Goal: Task Accomplishment & Management: Manage account settings

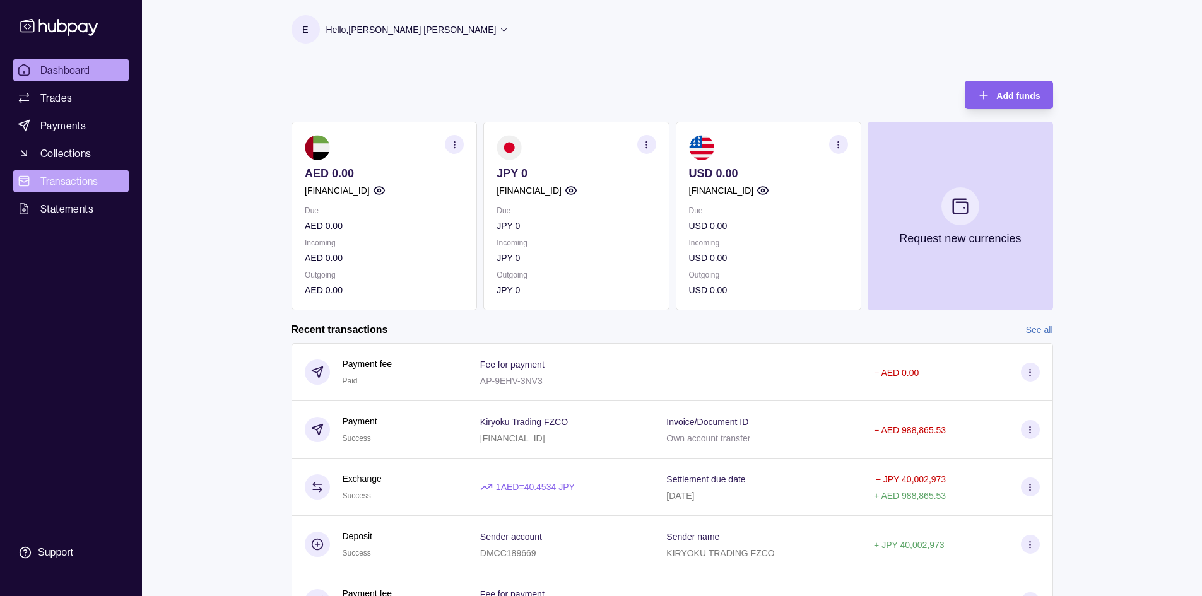
click at [88, 177] on span "Transactions" at bounding box center [69, 181] width 58 height 15
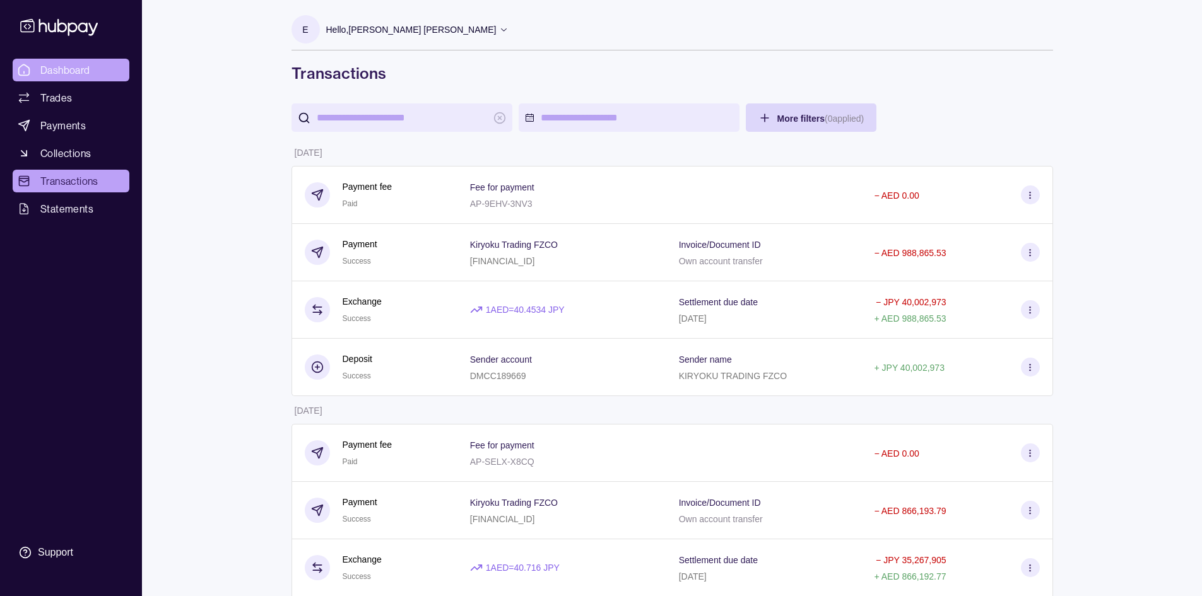
click at [73, 70] on span "Dashboard" at bounding box center [65, 69] width 50 height 15
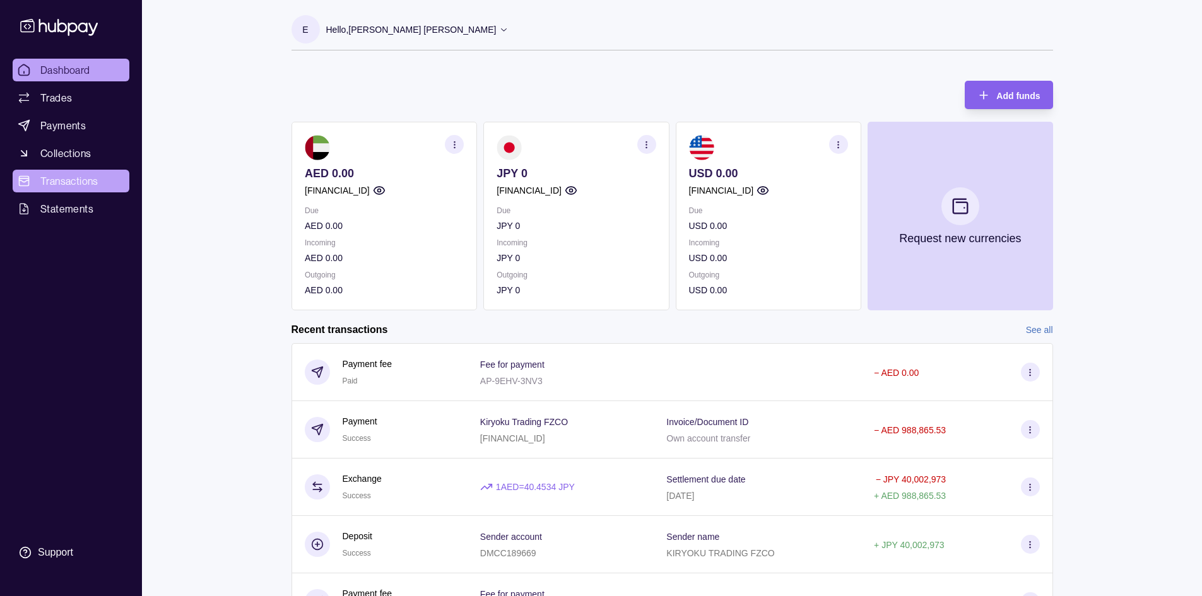
click at [66, 182] on span "Transactions" at bounding box center [69, 181] width 58 height 15
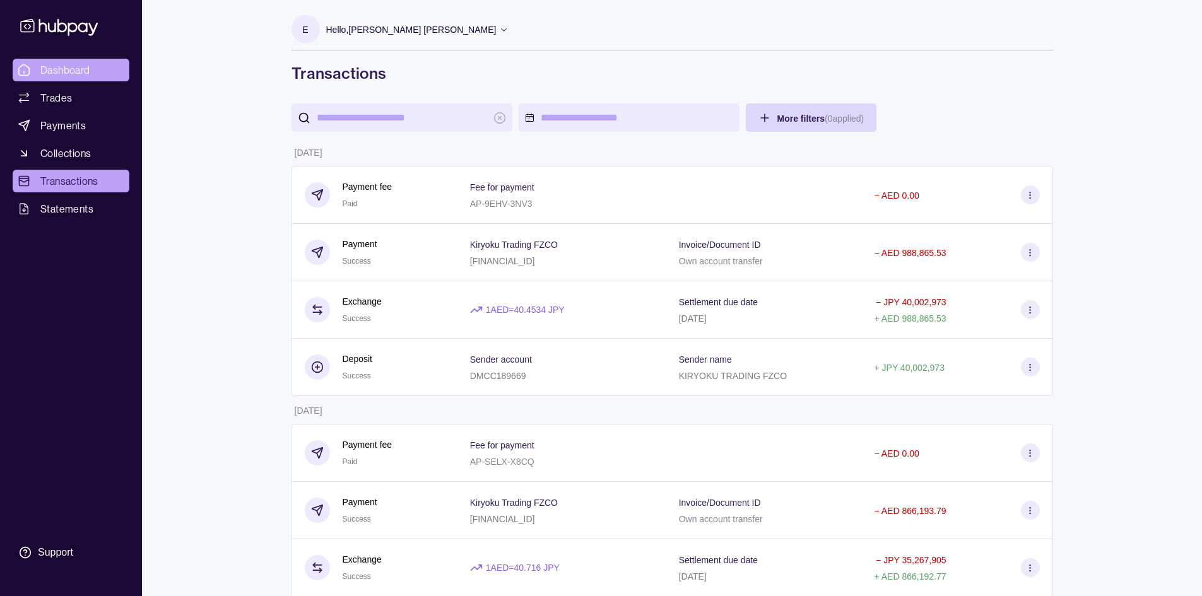
click at [82, 73] on span "Dashboard" at bounding box center [65, 69] width 50 height 15
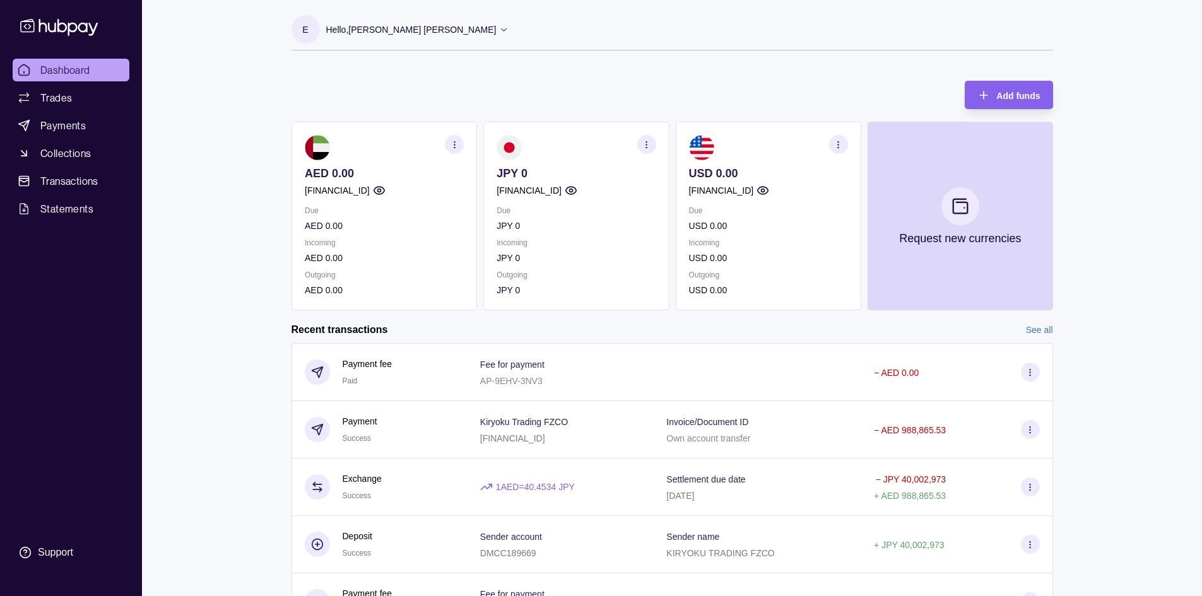
click at [499, 32] on icon at bounding box center [503, 29] width 9 height 9
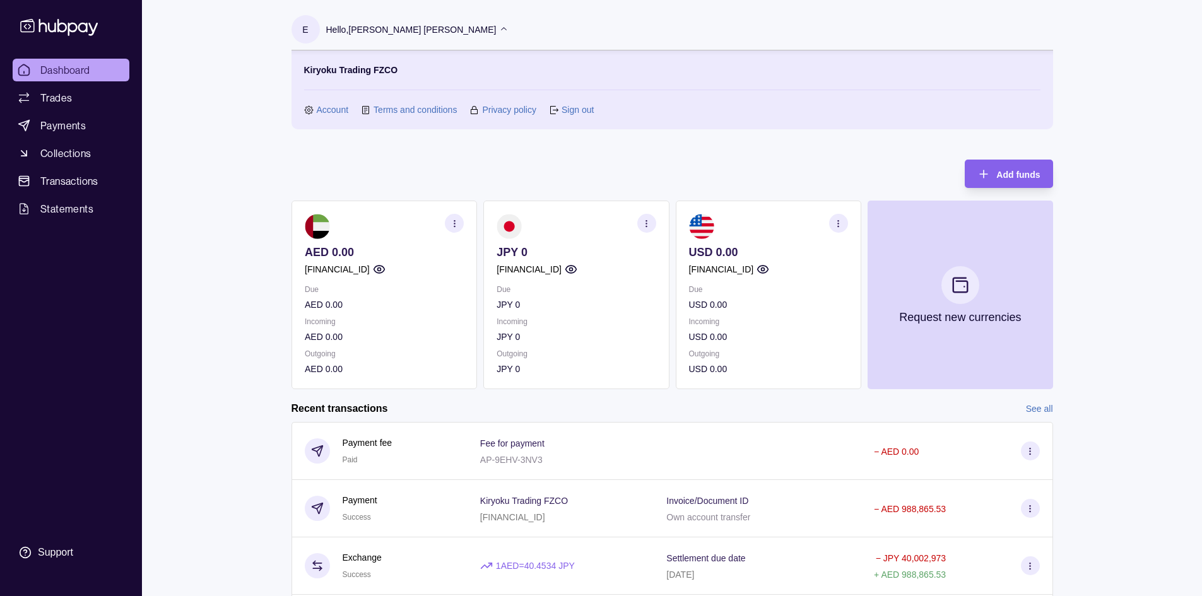
click at [562, 110] on link "Sign out" at bounding box center [578, 110] width 32 height 14
